Goal: Information Seeking & Learning: Learn about a topic

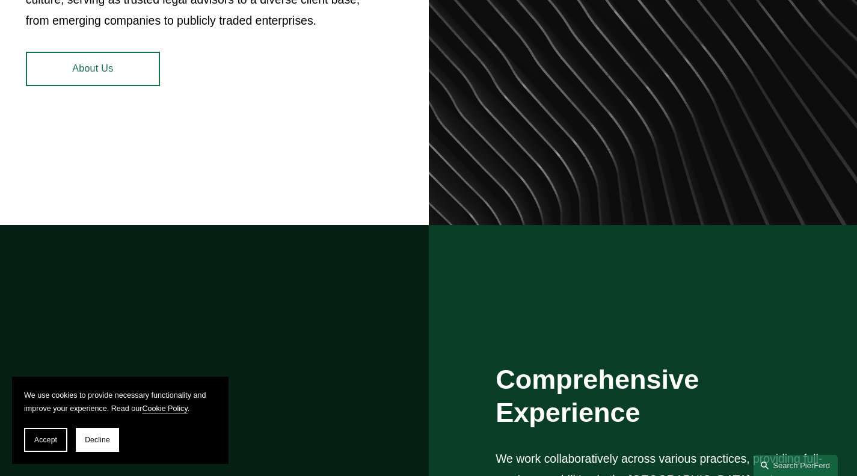
scroll to position [541, 0]
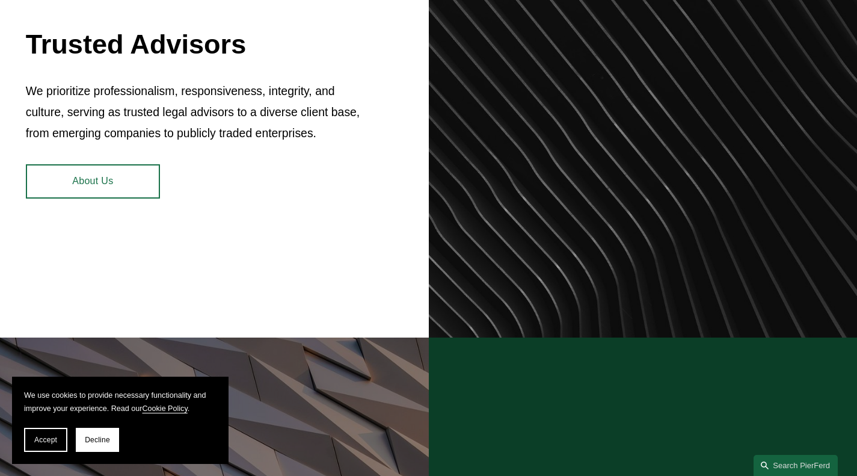
click at [81, 183] on link "About Us" at bounding box center [93, 181] width 134 height 35
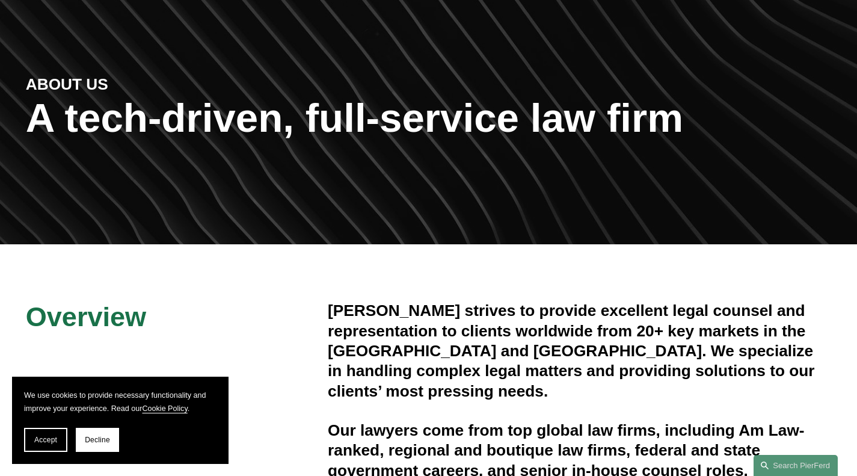
scroll to position [120, 0]
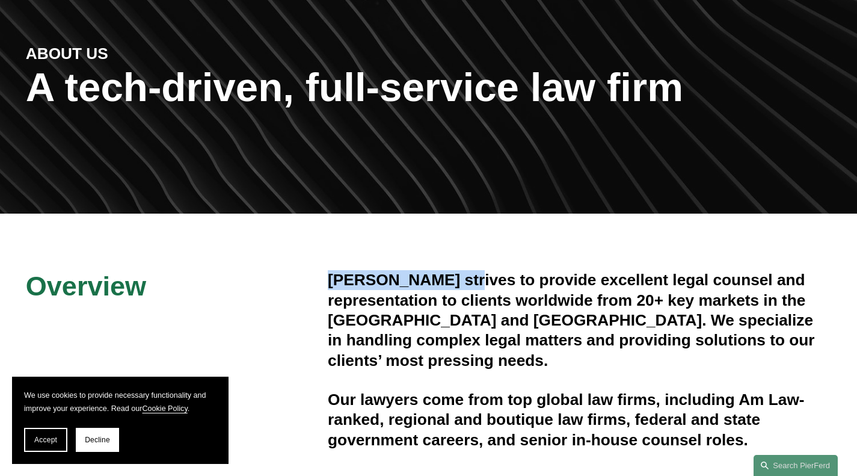
drag, startPoint x: 465, startPoint y: 284, endPoint x: 315, endPoint y: 289, distance: 149.8
copy h4 "[PERSON_NAME]"
